Goal: Communication & Community: Answer question/provide support

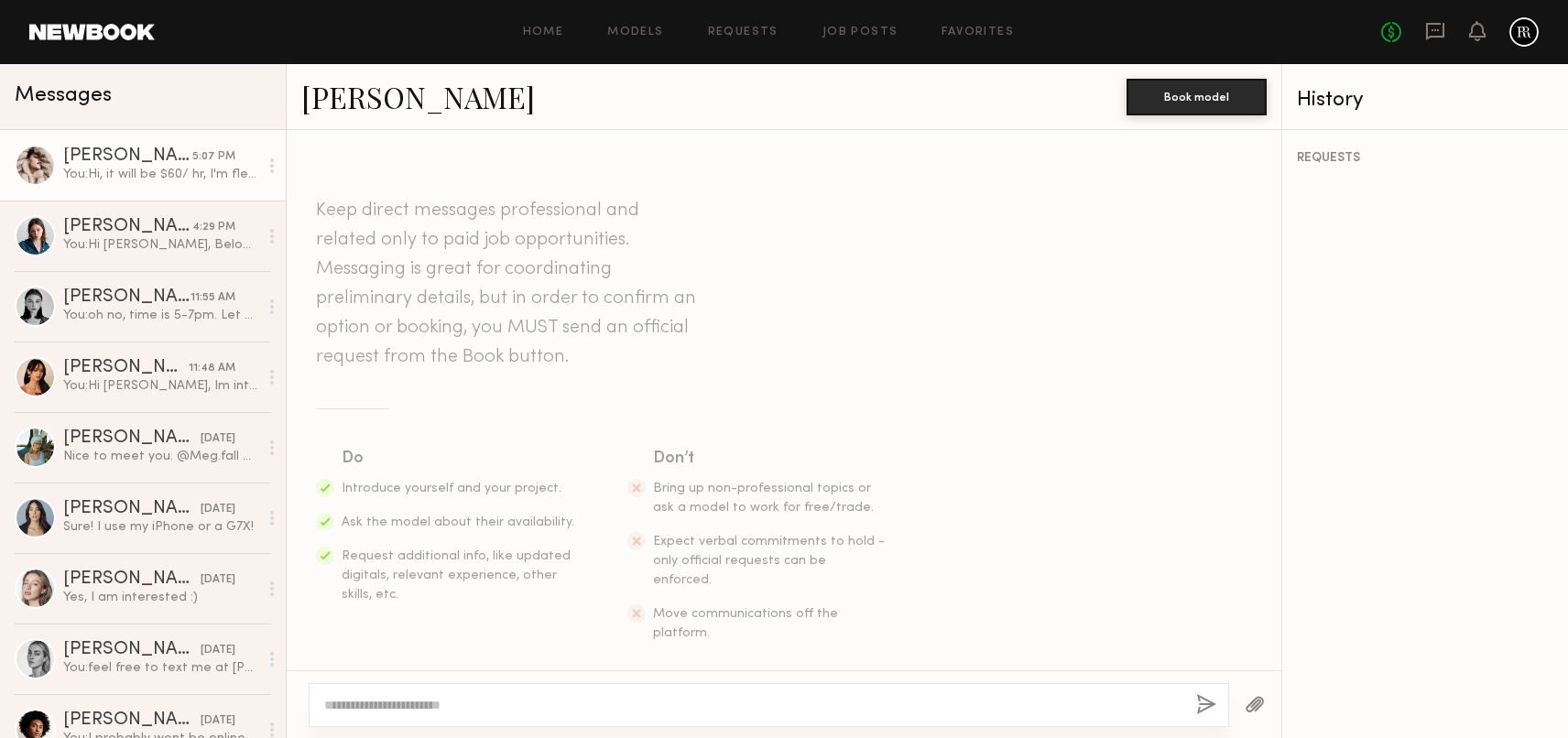
scroll to position [1642, 0]
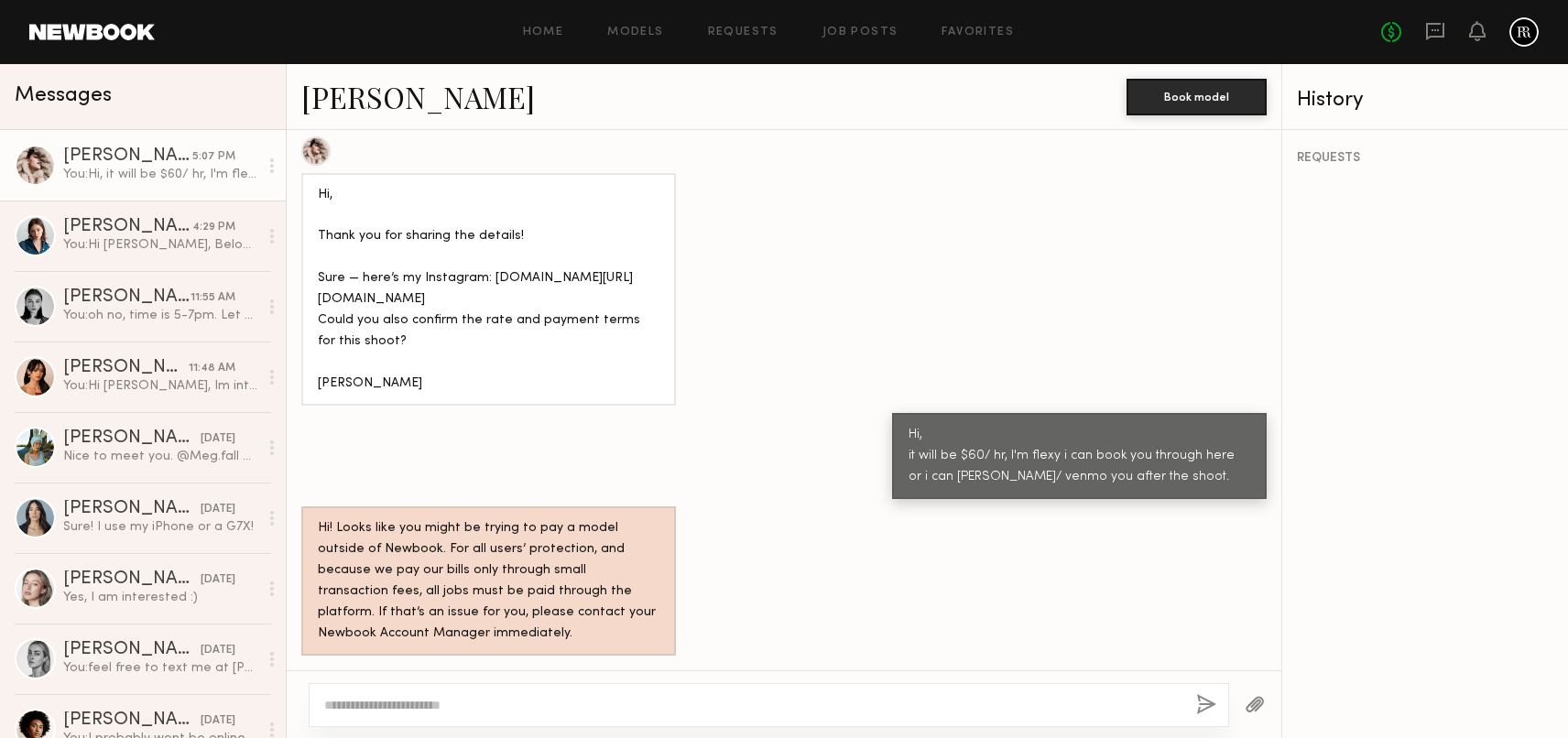
click at [158, 163] on div "[PERSON_NAME]" at bounding box center [127, 156] width 129 height 18
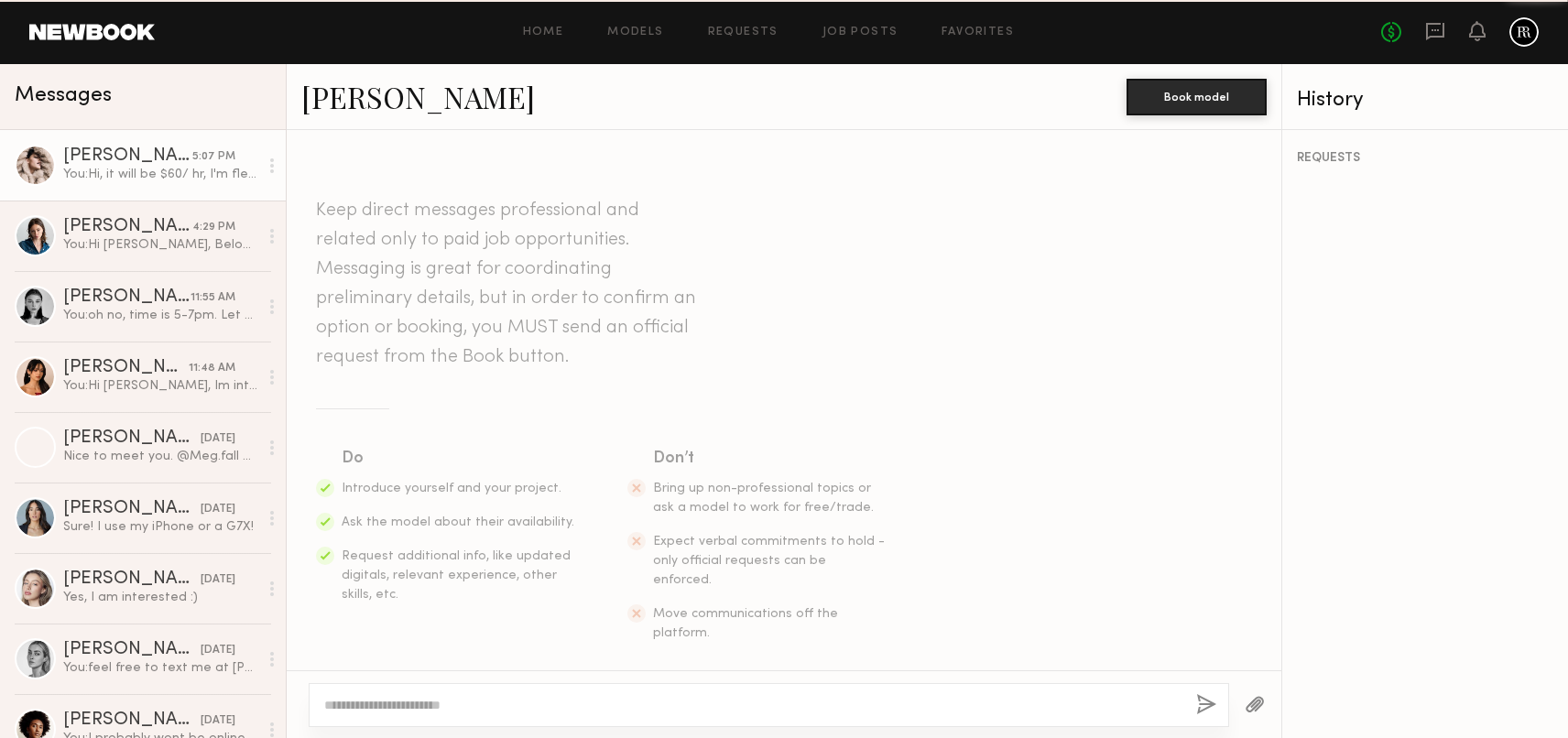
scroll to position [1643, 0]
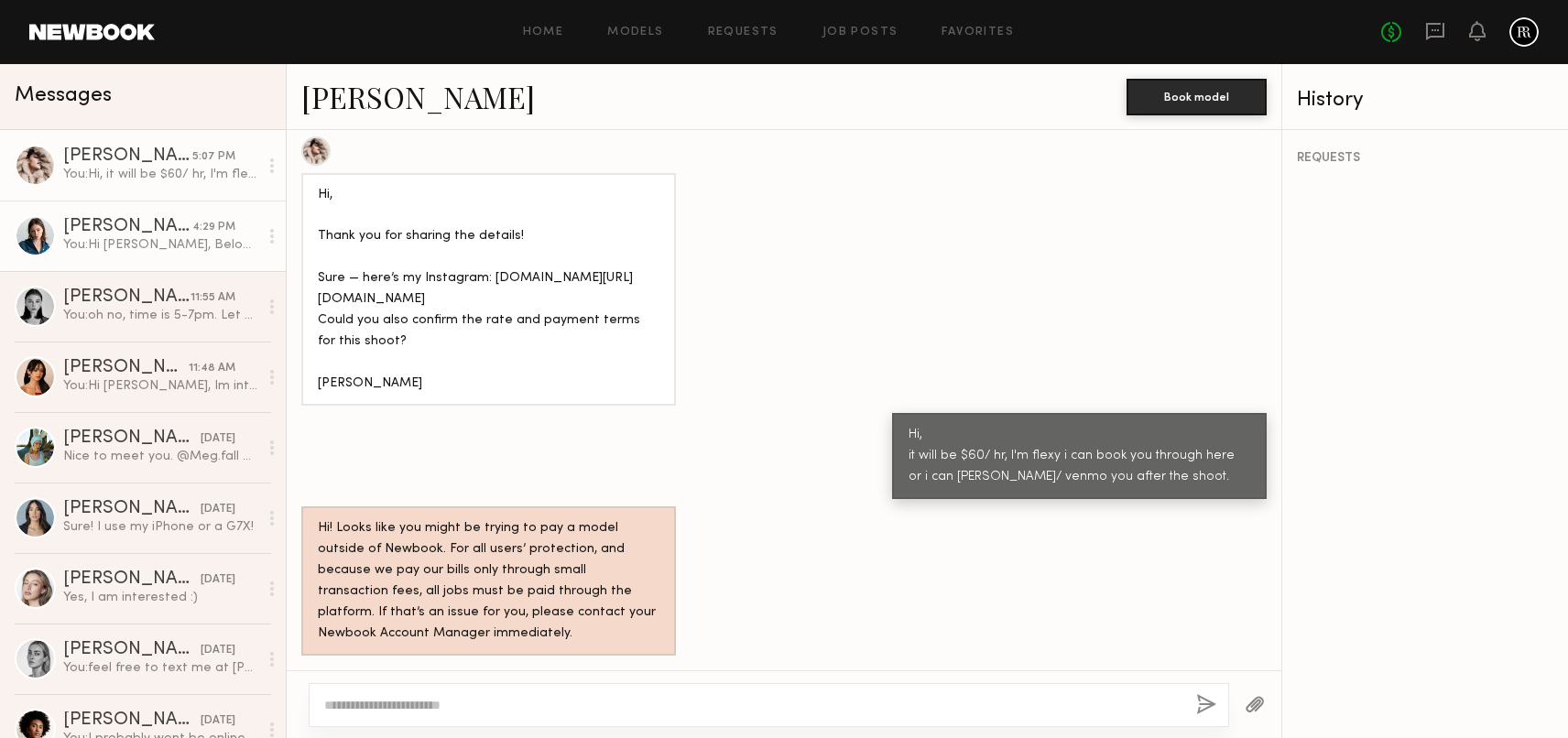
click at [203, 237] on div "You: Hi Macie, Below is the Shoot details. it will be an e-com shoot, clean and…" at bounding box center [160, 245] width 195 height 17
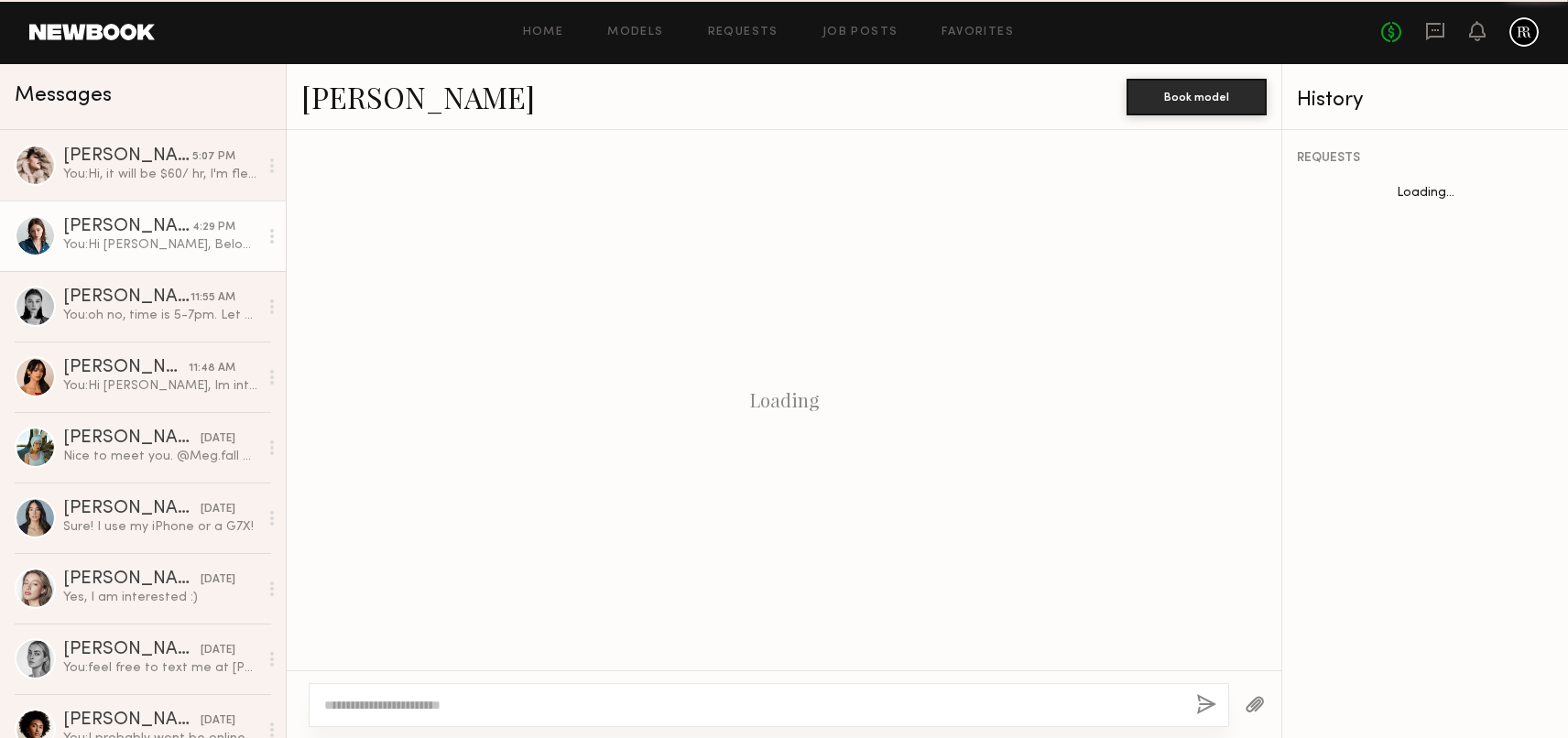
scroll to position [1038, 0]
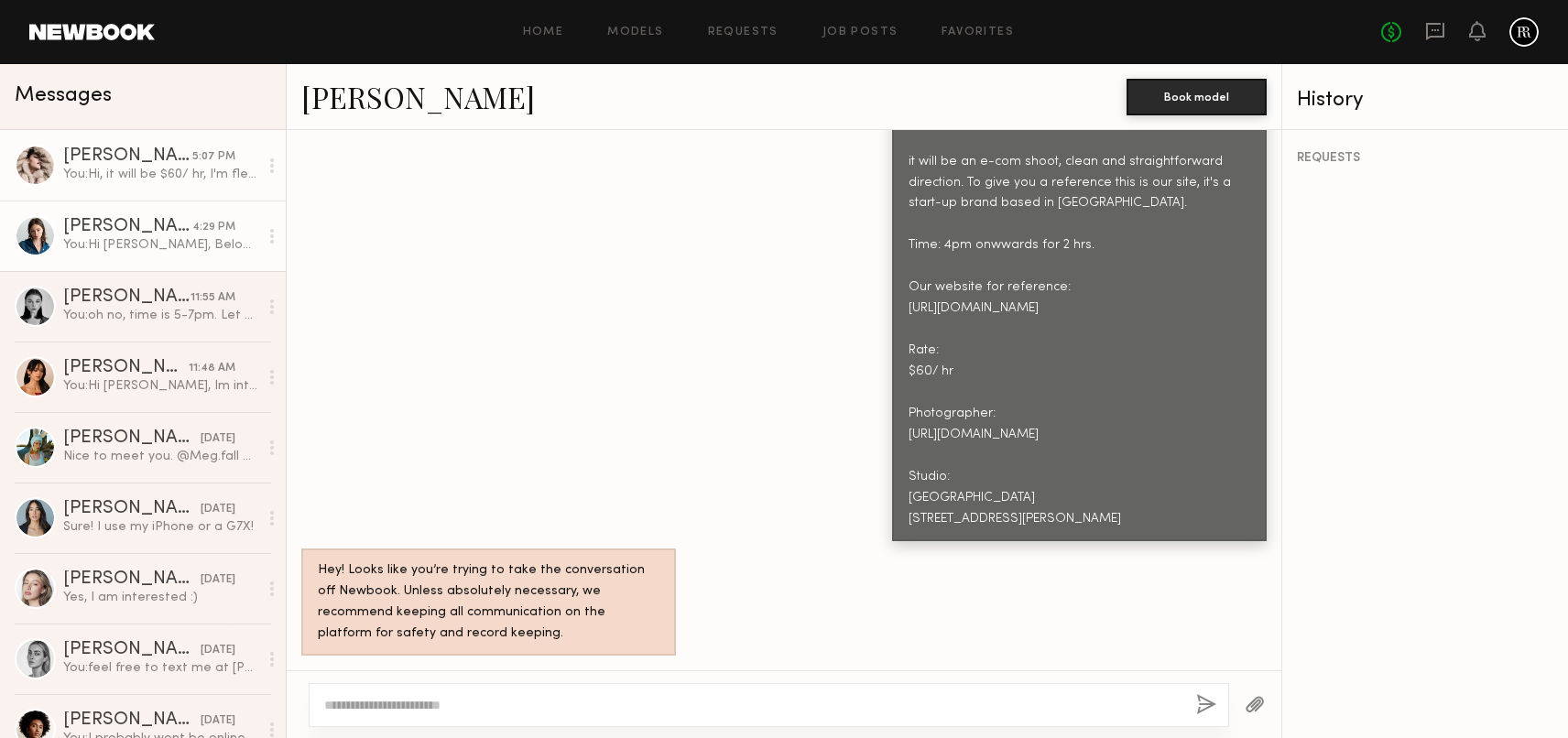
click at [120, 170] on div "You: Hi, it will be $60/ hr, I'm flexy i can book you through here or i can zel…" at bounding box center [160, 174] width 195 height 17
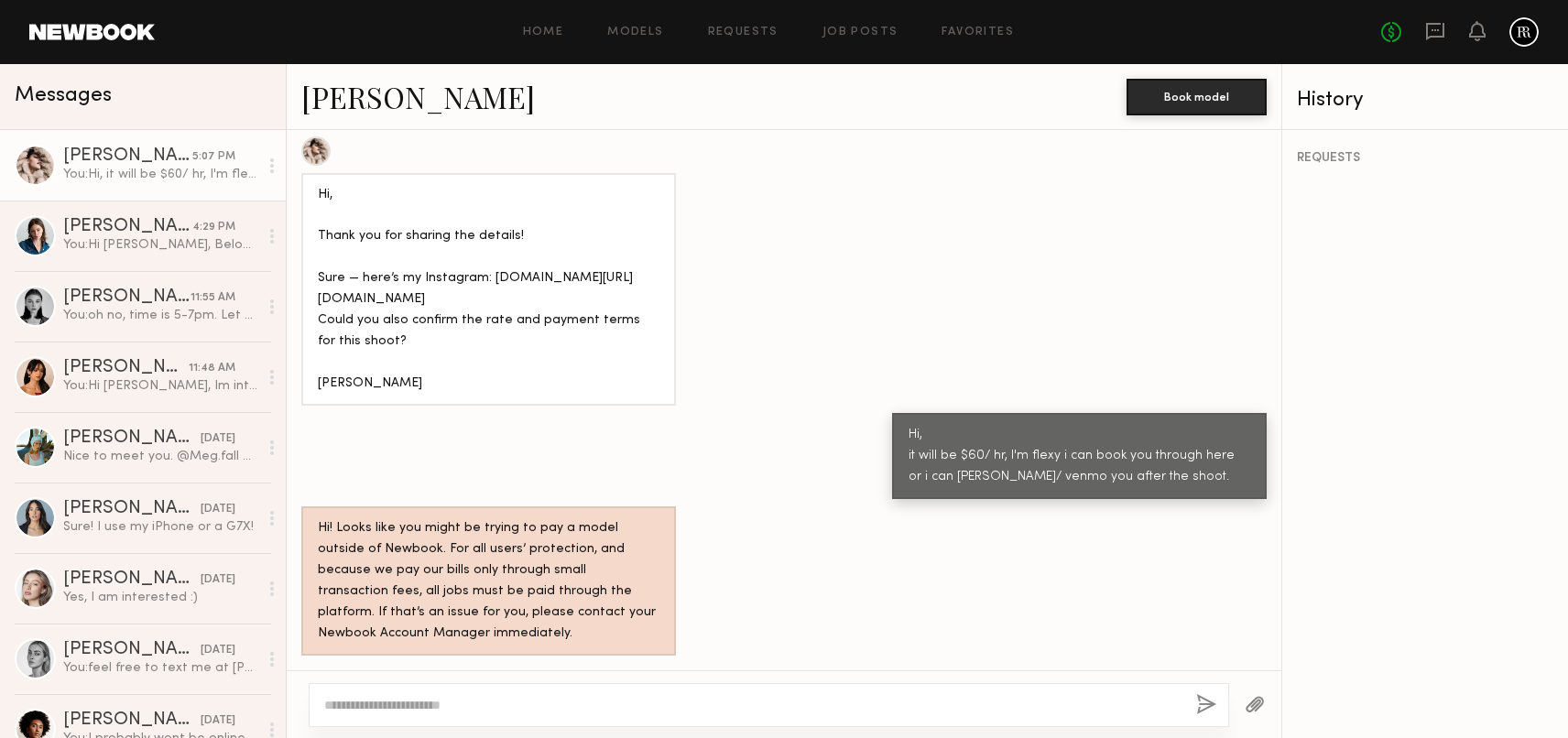
scroll to position [1643, 0]
click at [181, 162] on div "[PERSON_NAME]" at bounding box center [127, 156] width 129 height 18
click at [558, 692] on div at bounding box center [769, 705] width 920 height 44
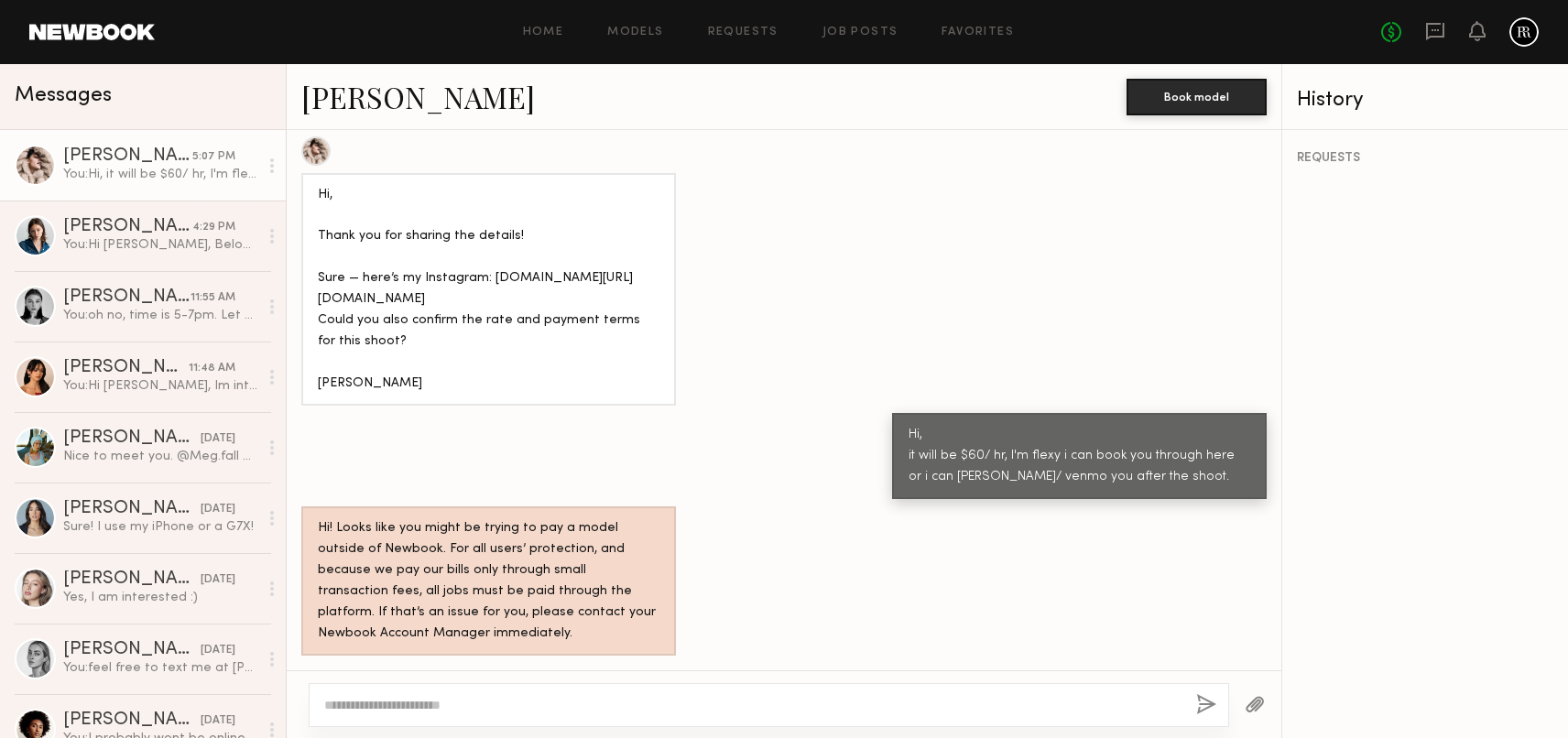
click at [496, 695] on div at bounding box center [753, 704] width 857 height 18
click at [499, 696] on textarea at bounding box center [753, 704] width 857 height 18
type textarea "**********"
drag, startPoint x: 676, startPoint y: 709, endPoint x: 312, endPoint y: 696, distance: 364.2
click at [312, 696] on div "**********" at bounding box center [769, 705] width 920 height 44
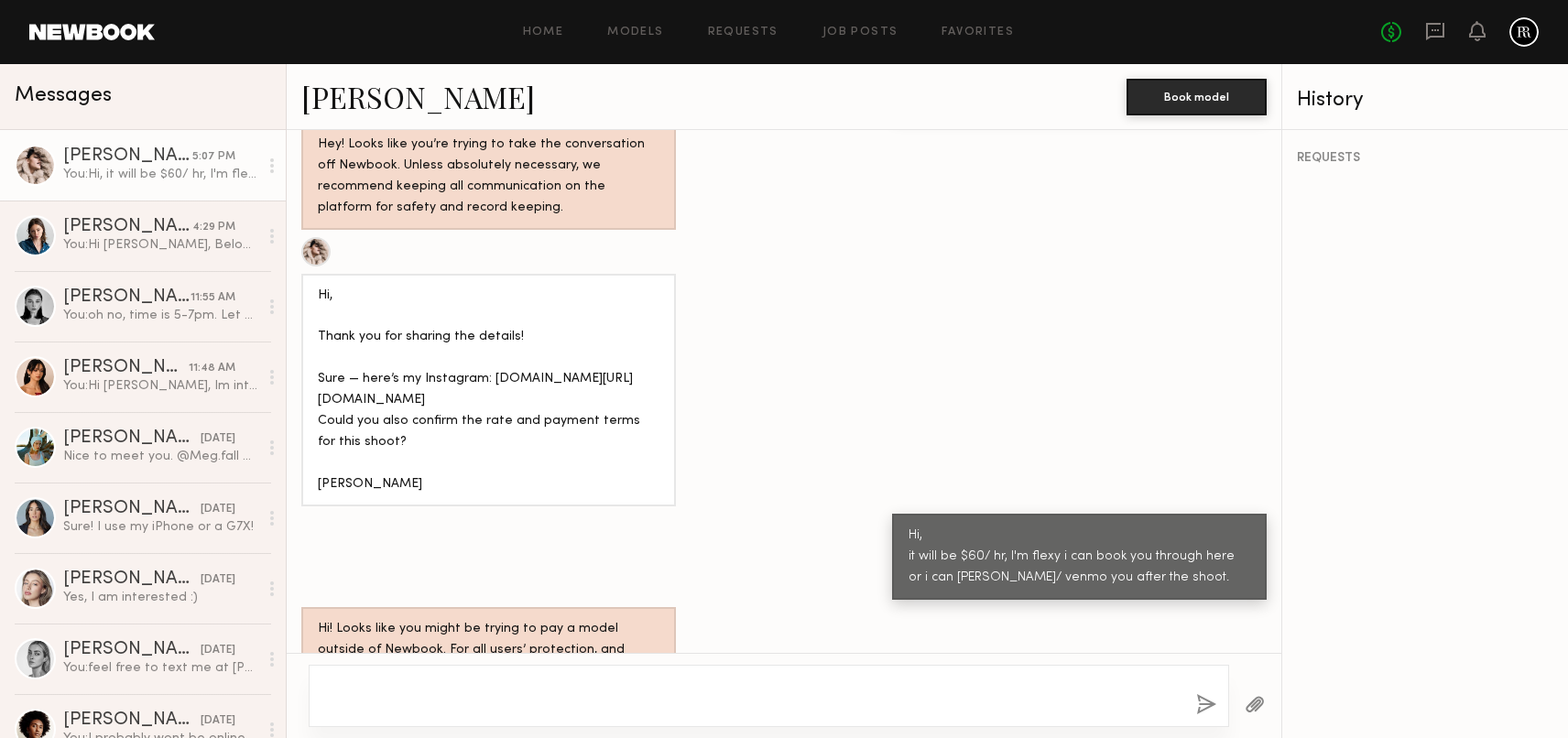
scroll to position [1660, 0]
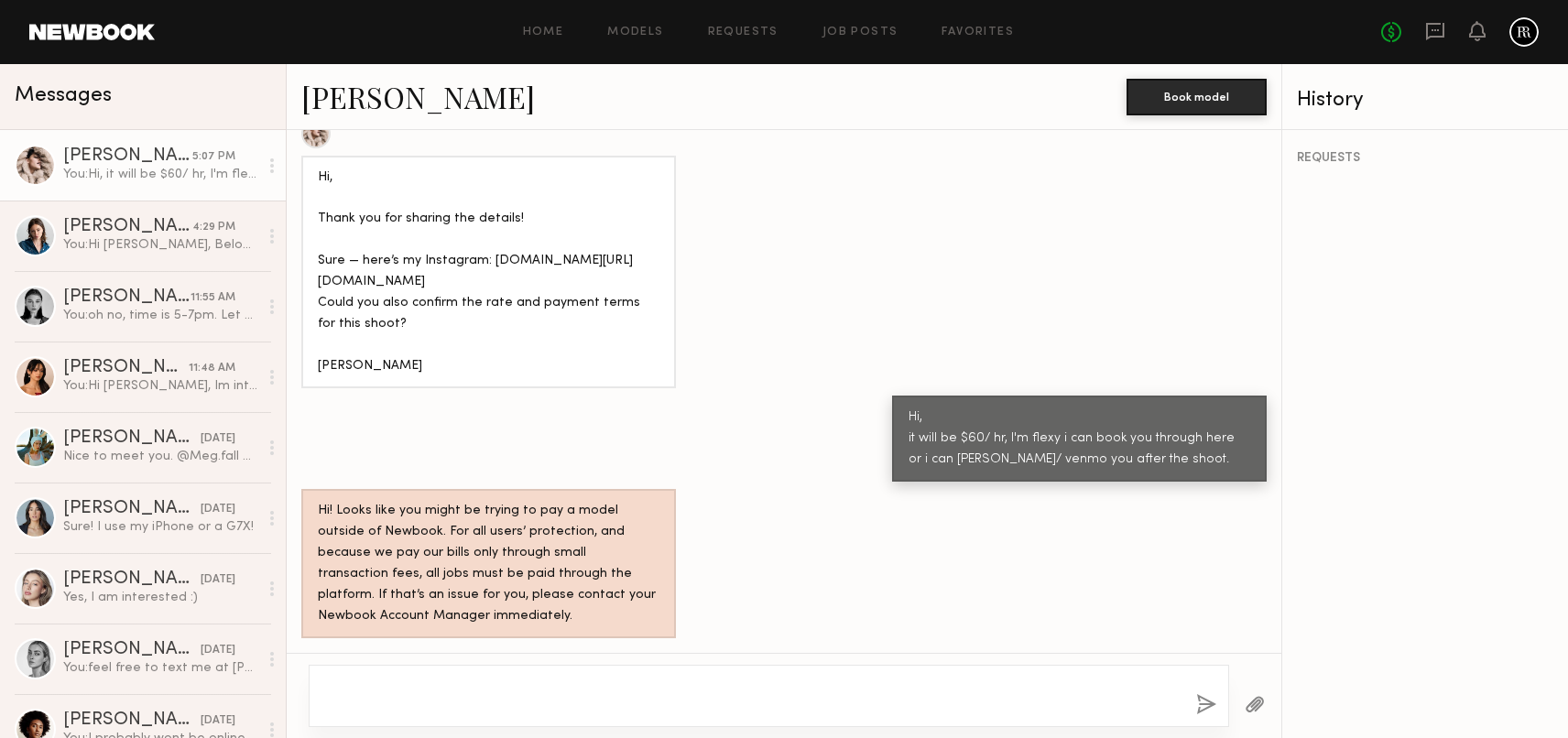
click at [163, 161] on div "[PERSON_NAME]" at bounding box center [127, 156] width 129 height 18
click at [212, 232] on div "4:29 PM" at bounding box center [213, 227] width 43 height 17
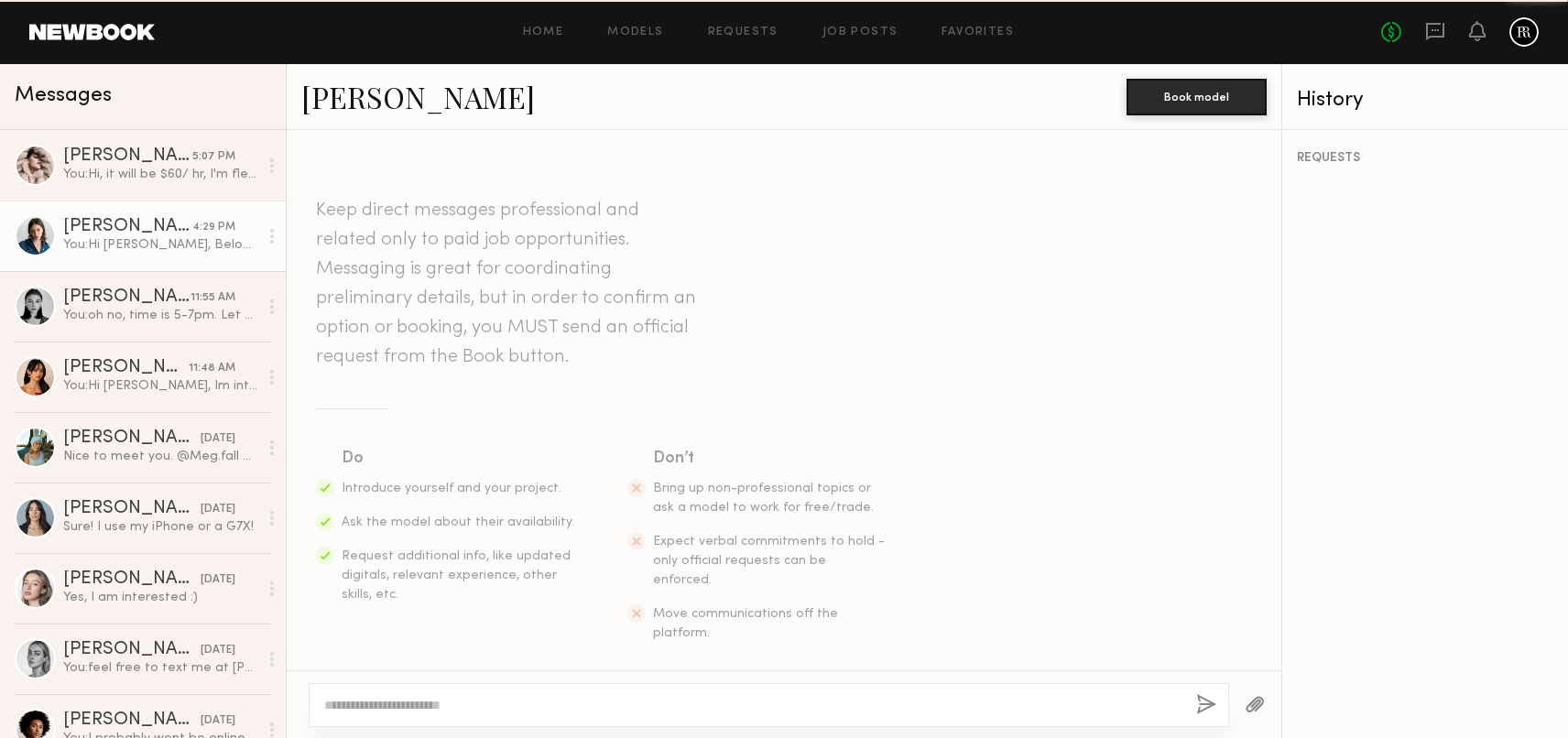
scroll to position [1038, 0]
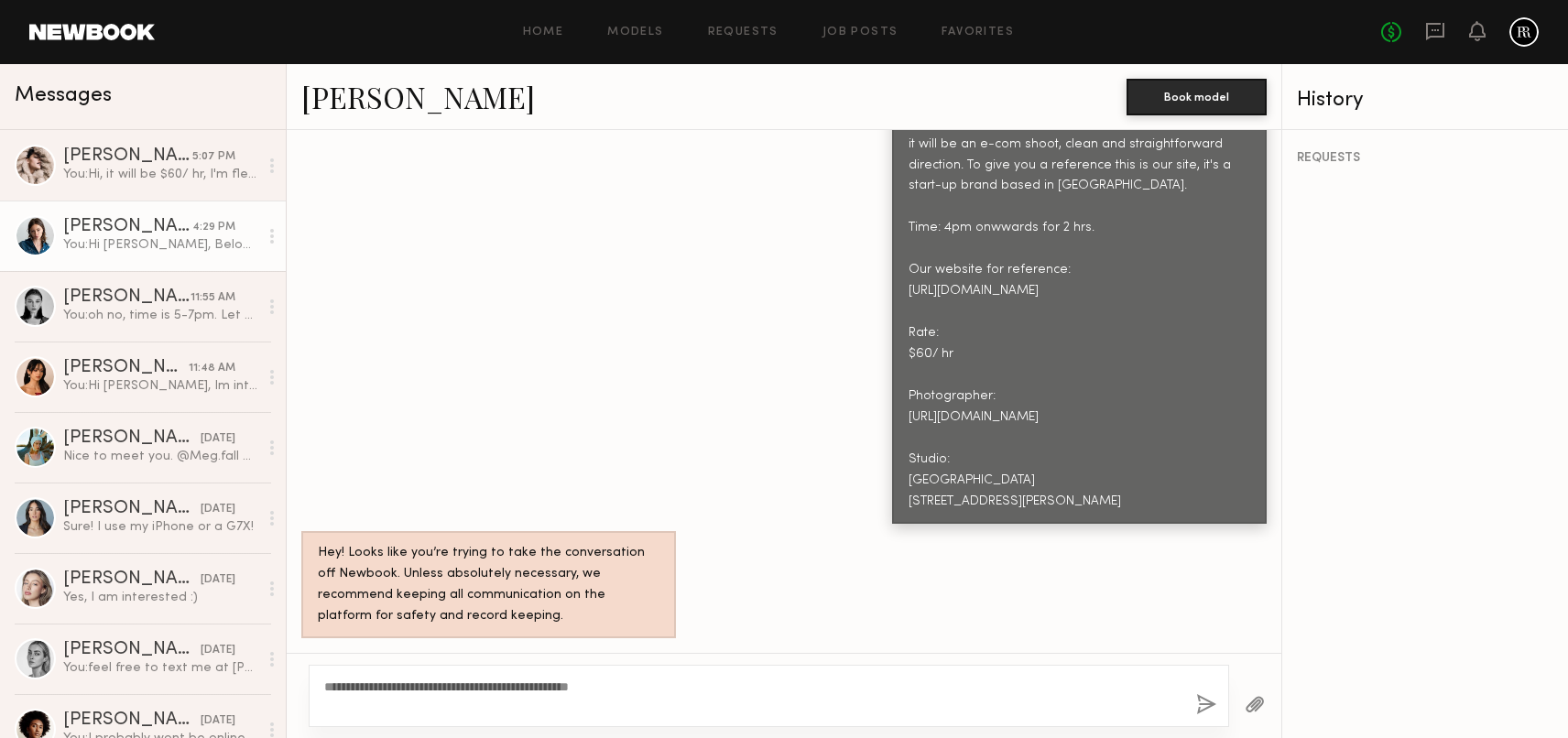
type textarea "**********"
click at [1211, 703] on button "button" at bounding box center [1205, 705] width 20 height 23
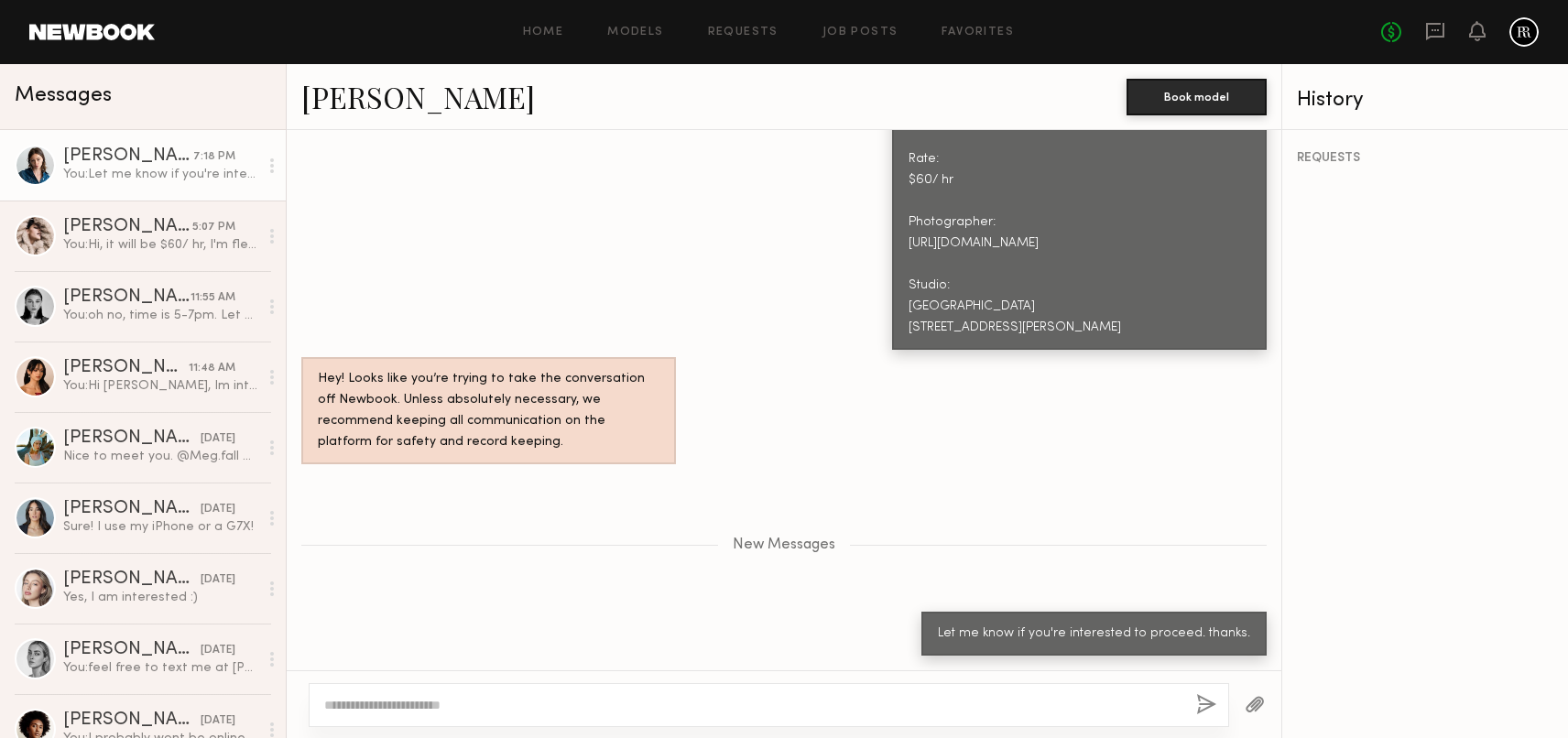
click at [163, 170] on div "You: Let me know if you're interested to proceed. thanks." at bounding box center [160, 174] width 195 height 17
click at [163, 233] on div "[PERSON_NAME]" at bounding box center [127, 226] width 129 height 18
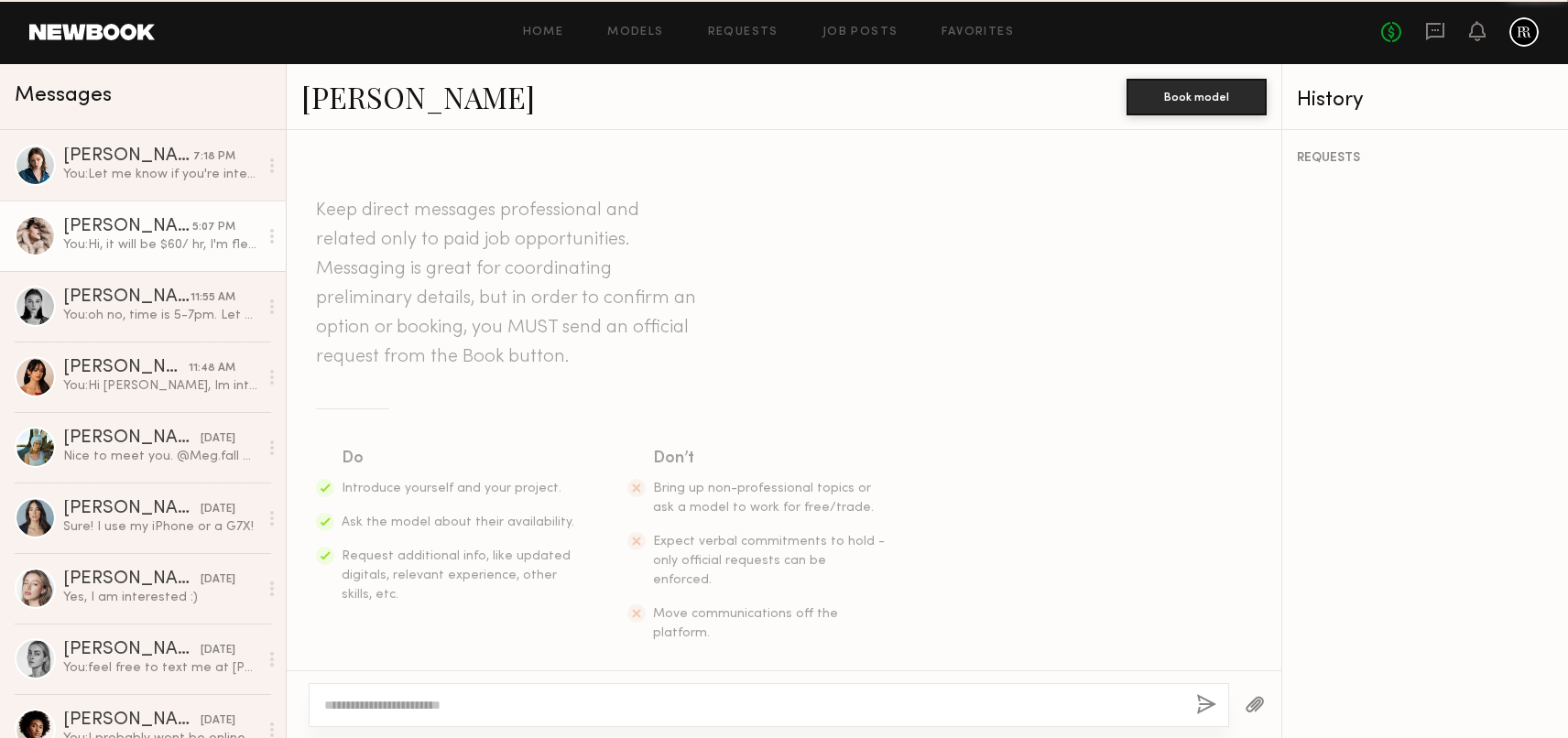
scroll to position [1643, 0]
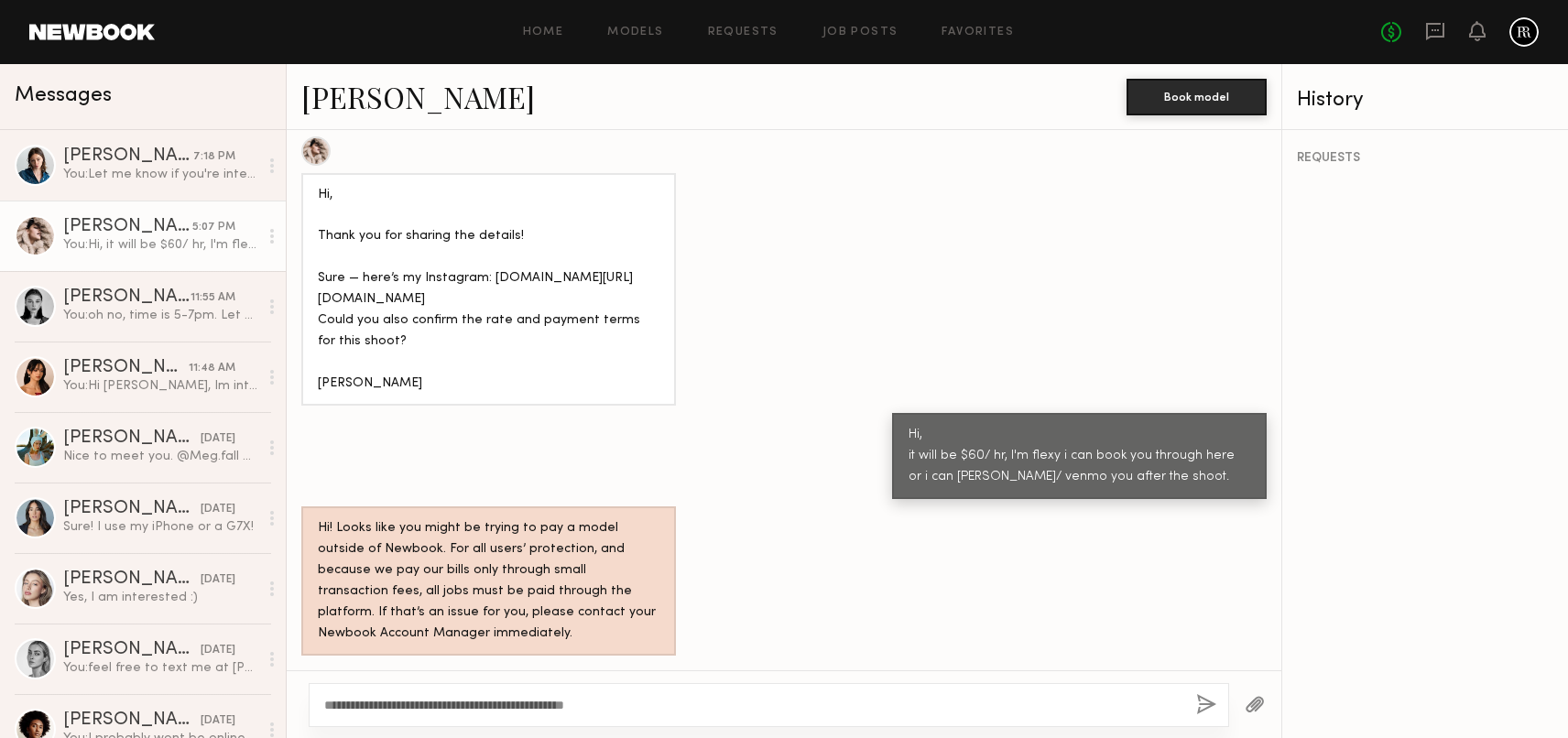
click at [445, 701] on textarea "**********" at bounding box center [753, 704] width 857 height 18
type textarea "**********"
drag, startPoint x: 1195, startPoint y: 705, endPoint x: 1206, endPoint y: 705, distance: 11.0
click at [1196, 705] on button "button" at bounding box center [1205, 705] width 20 height 23
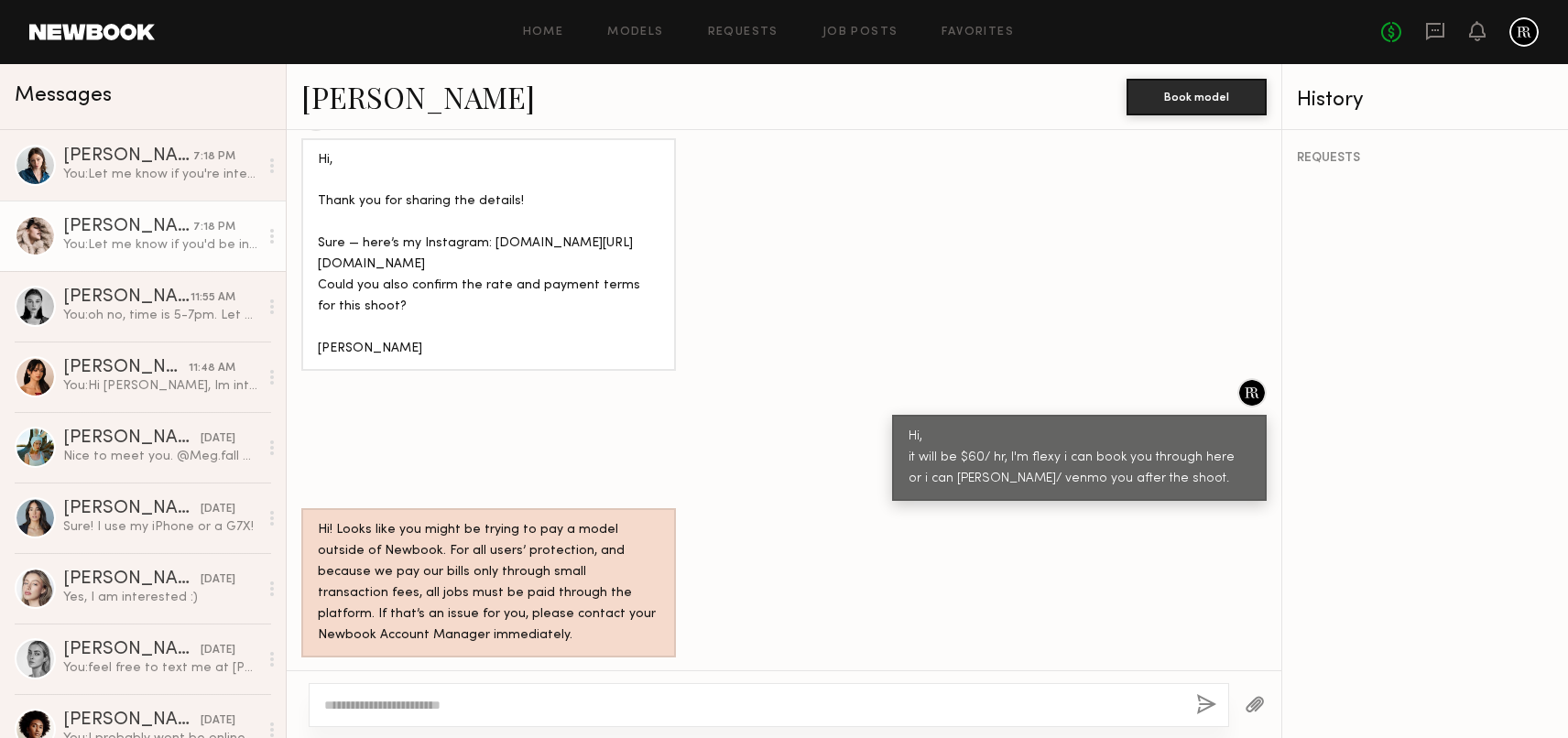
scroll to position [1870, 0]
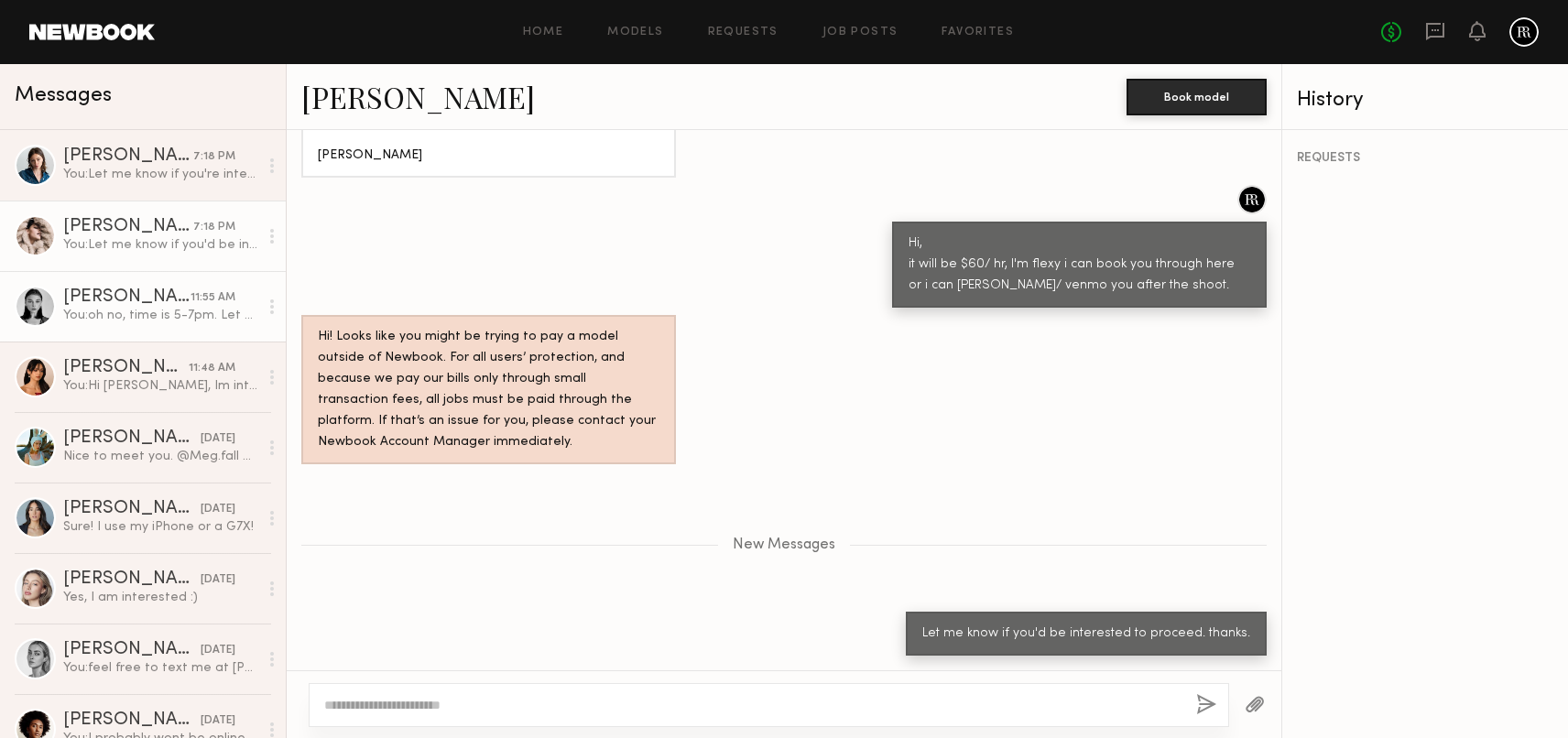
click at [164, 321] on div "You: oh no, time is 5-7pm. Let me know just incase anything changes on your sch…" at bounding box center [160, 315] width 195 height 17
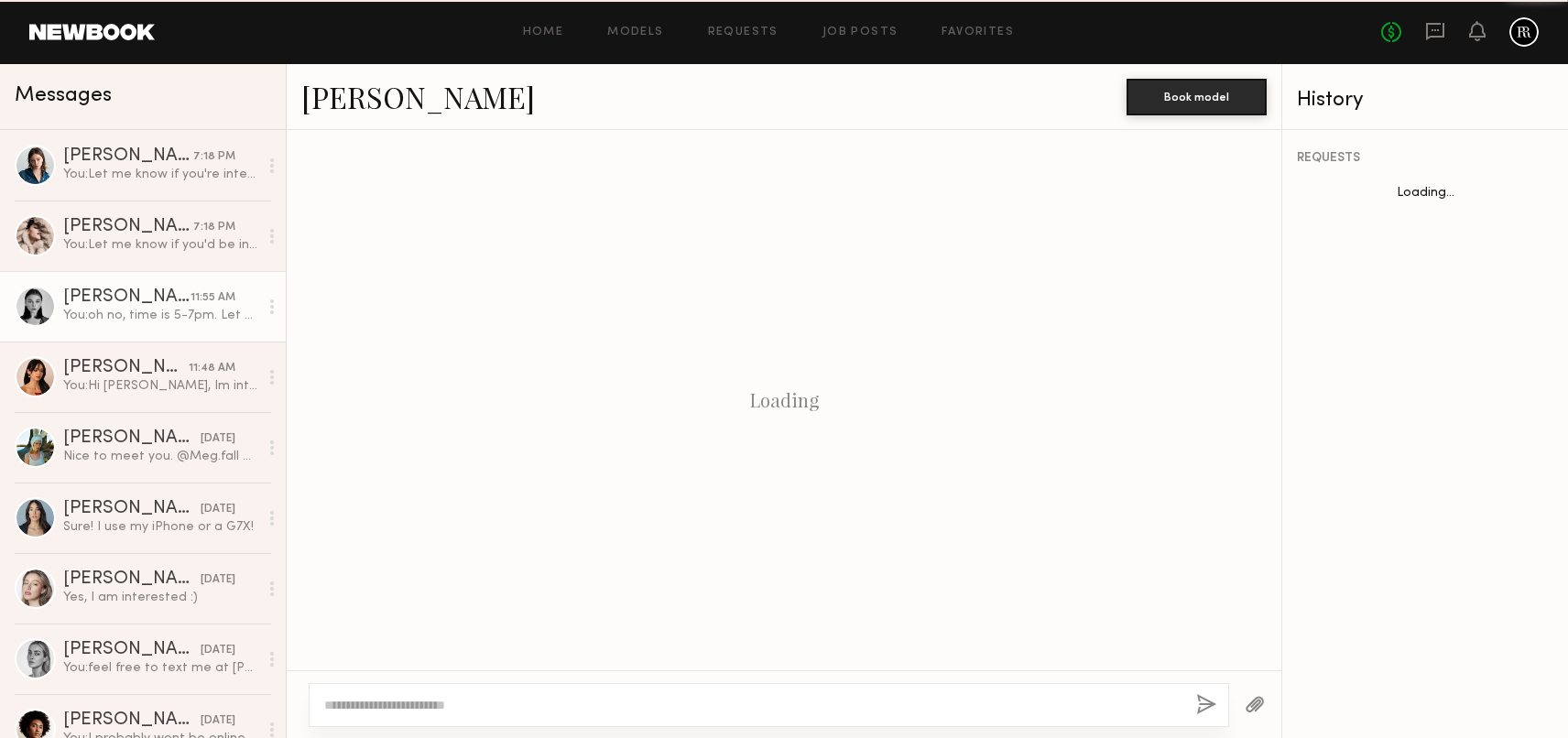
scroll to position [440, 0]
